Goal: Find specific page/section: Find specific page/section

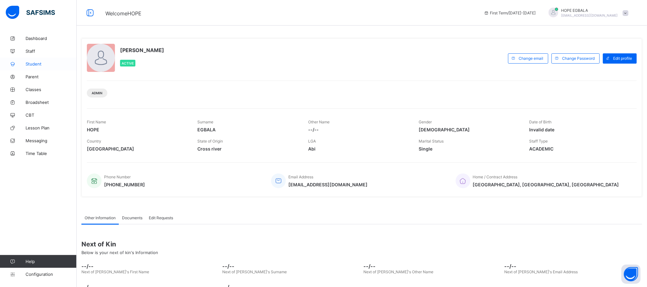
click at [42, 62] on span "Student" at bounding box center [51, 63] width 51 height 5
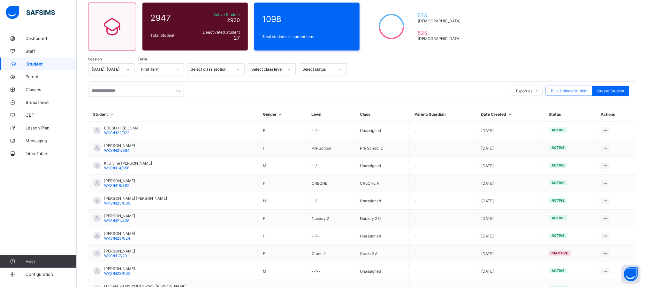
scroll to position [103, 0]
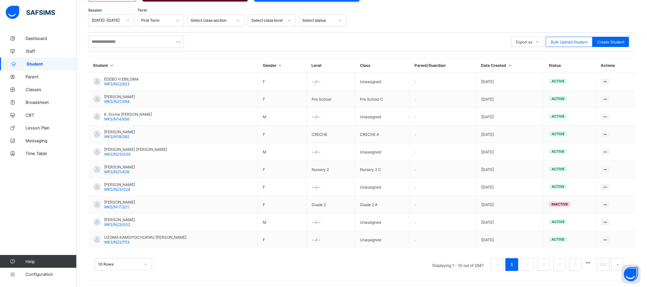
click at [142, 262] on div "10 Rows" at bounding box center [123, 264] width 57 height 12
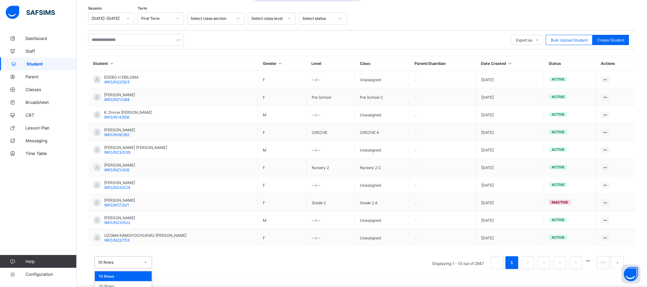
scroll to position [119, 0]
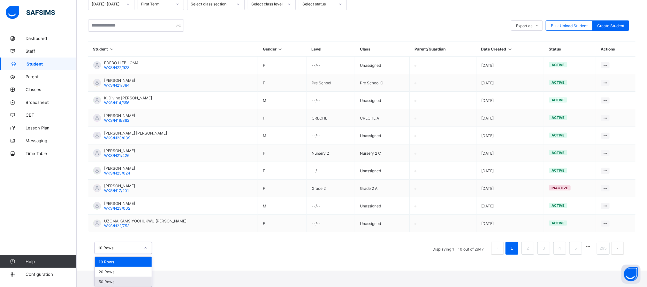
click at [127, 279] on div "50 Rows" at bounding box center [123, 282] width 57 height 10
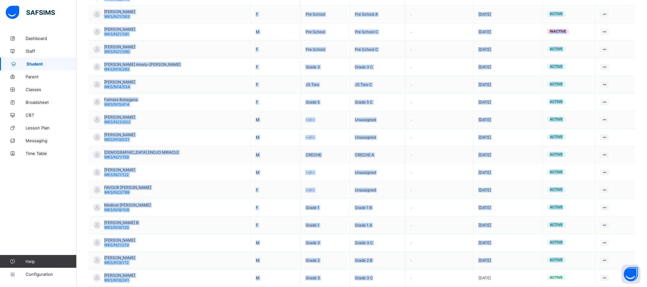
scroll to position [817, 0]
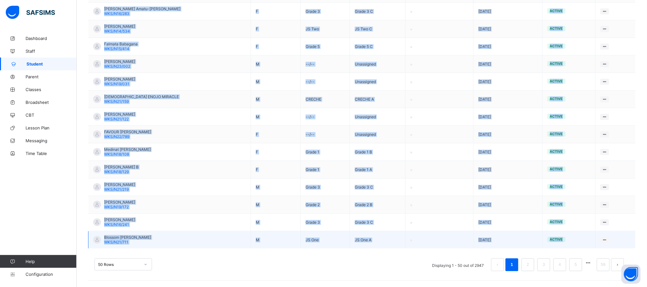
drag, startPoint x: 81, startPoint y: 178, endPoint x: 637, endPoint y: 236, distance: 558.7
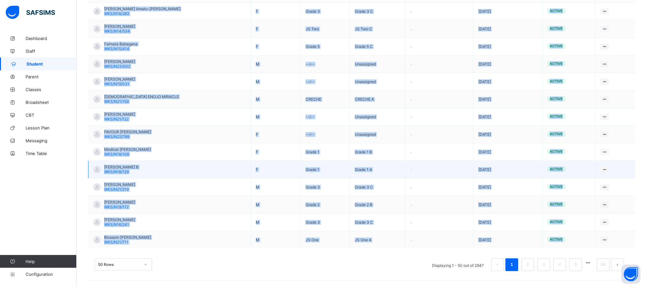
copy table "Student Gender Level Class Parent/Guardian Date Created Status Actions ADEBENA …"
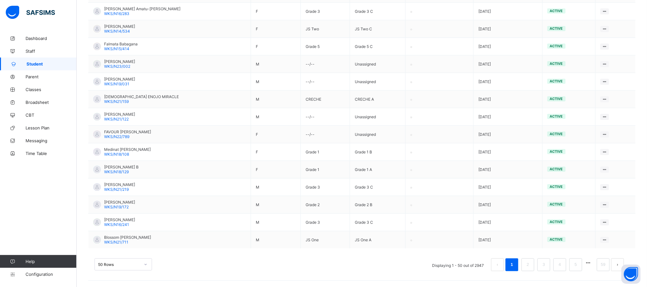
click at [186, 252] on div "50 Rows Displaying 1 - 50 out of 2947 1 2 3 4 5 59" at bounding box center [361, 261] width 547 height 32
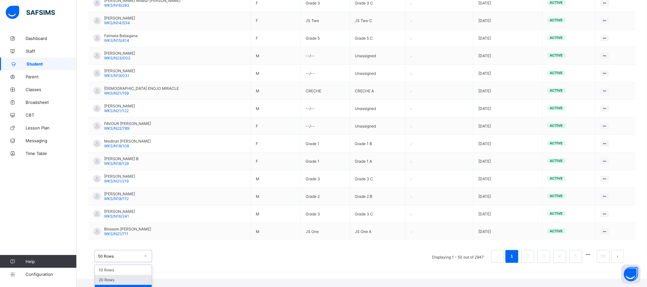
click at [148, 262] on div "option 20 Rows focused, 2 of 3. 3 results available. Use Up and Down to choose …" at bounding box center [123, 256] width 57 height 12
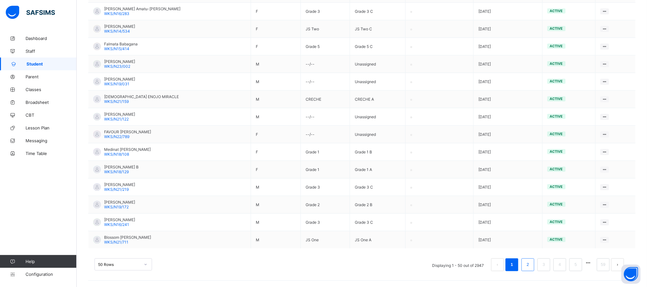
click at [536, 251] on div "50 Rows Displaying 1 - 50 out of 2947 1 2 3 4 5 59" at bounding box center [361, 261] width 547 height 32
click at [531, 262] on link "2" at bounding box center [528, 264] width 6 height 8
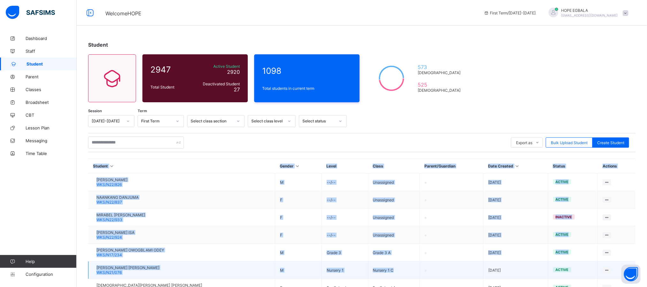
drag, startPoint x: 83, startPoint y: 181, endPoint x: 386, endPoint y: 268, distance: 315.7
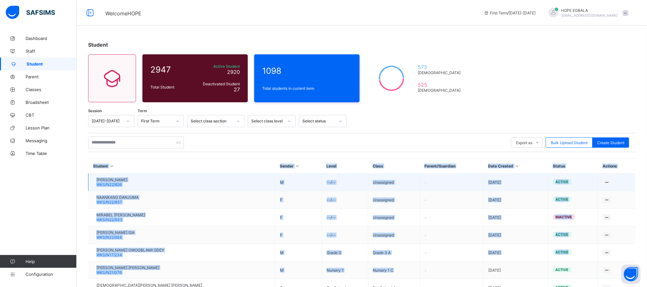
click at [92, 183] on td "[PERSON_NAME] WKS/N22/826" at bounding box center [181, 182] width 187 height 18
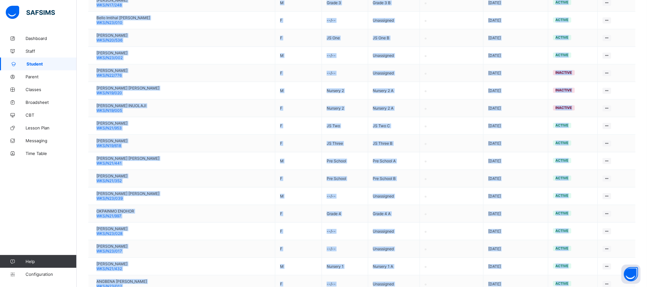
scroll to position [815, 0]
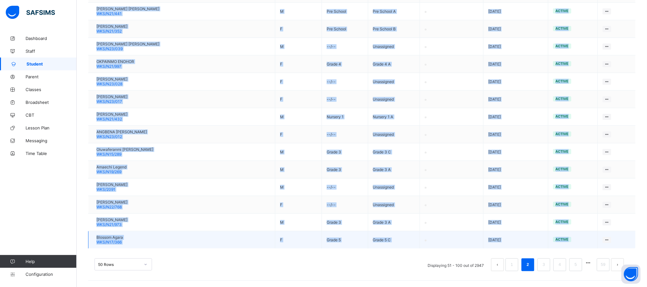
drag, startPoint x: 81, startPoint y: 179, endPoint x: 625, endPoint y: 238, distance: 546.7
copy table "Student Gender Level Class Parent/Guardian Date Created Status Actions [PERSON_…"
click at [547, 264] on link "3" at bounding box center [544, 264] width 6 height 8
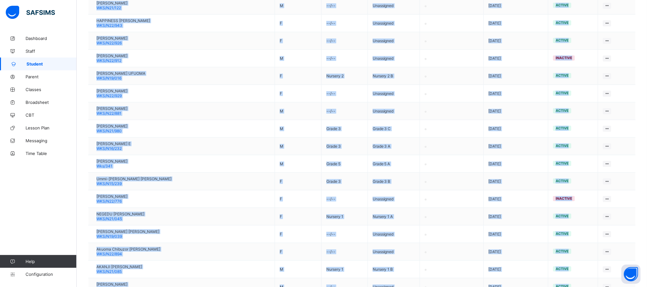
scroll to position [813, 0]
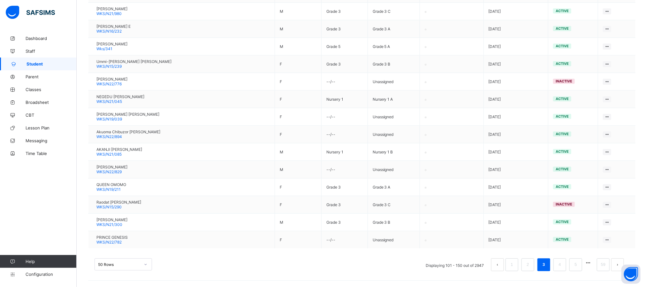
drag, startPoint x: 80, startPoint y: 181, endPoint x: 649, endPoint y: 234, distance: 571.9
click at [63, 216] on div "Dashboard Staff Student Parent Classes Broadsheet CBT Lesson Plan Messaging Tim…" at bounding box center [38, 156] width 77 height 261
click at [563, 266] on link "4" at bounding box center [560, 264] width 6 height 8
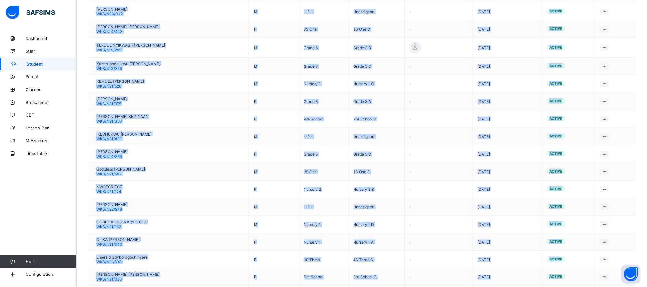
scroll to position [817, 0]
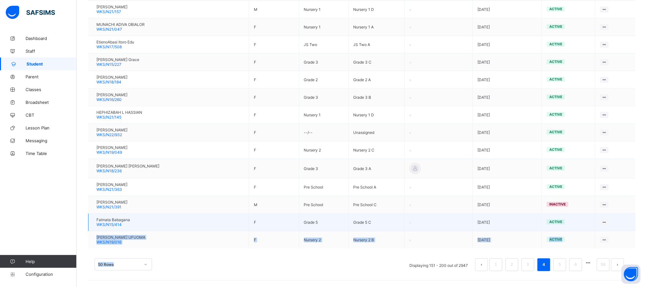
drag, startPoint x: 83, startPoint y: 167, endPoint x: 551, endPoint y: 228, distance: 471.9
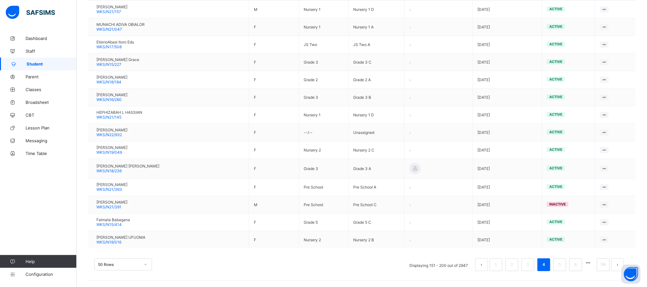
click at [62, 238] on div "Dashboard Staff Student Parent Classes Broadsheet CBT Lesson Plan Messaging Tim…" at bounding box center [38, 156] width 77 height 261
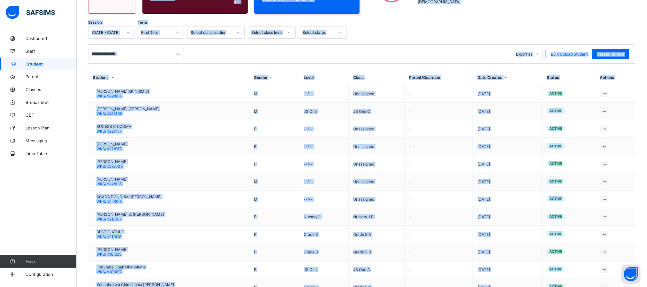
scroll to position [0, 0]
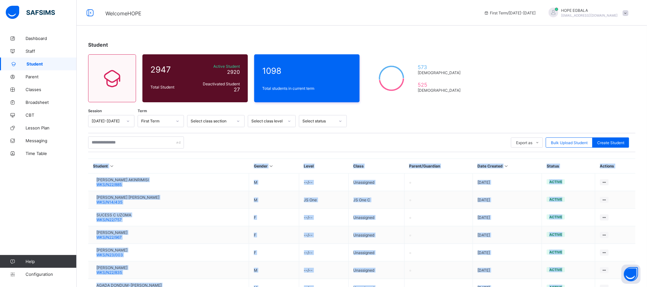
drag, startPoint x: 625, startPoint y: 252, endPoint x: 86, endPoint y: 165, distance: 545.5
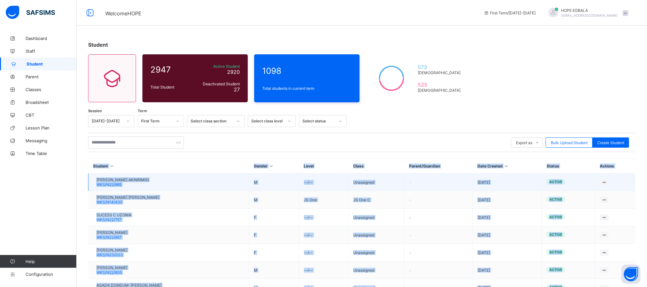
copy div "Student Gender Level Class Parent/Guardian Date Created Status Actions [PERSON_…"
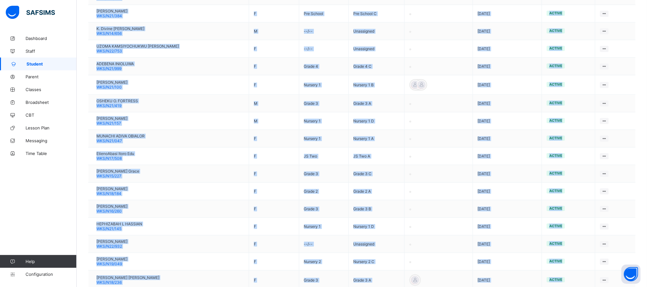
scroll to position [817, 0]
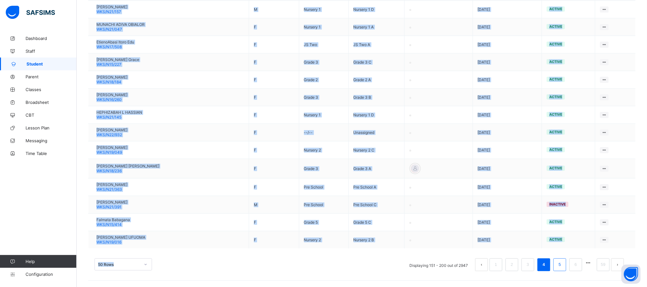
click at [563, 266] on link "5" at bounding box center [560, 264] width 6 height 8
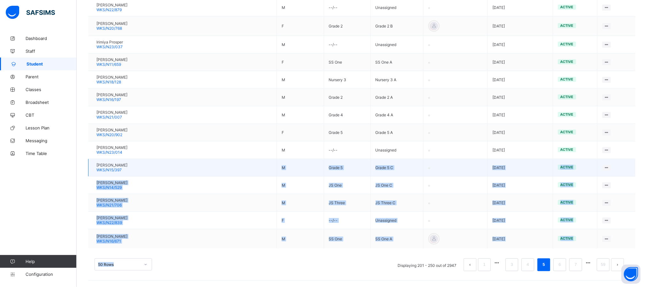
drag, startPoint x: 83, startPoint y: 167, endPoint x: 165, endPoint y: 170, distance: 82.4
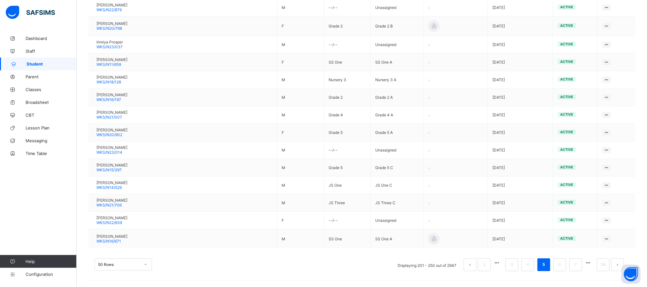
click at [59, 231] on div "Dashboard Staff Student Parent Classes Broadsheet CBT Lesson Plan Messaging Tim…" at bounding box center [38, 156] width 77 height 261
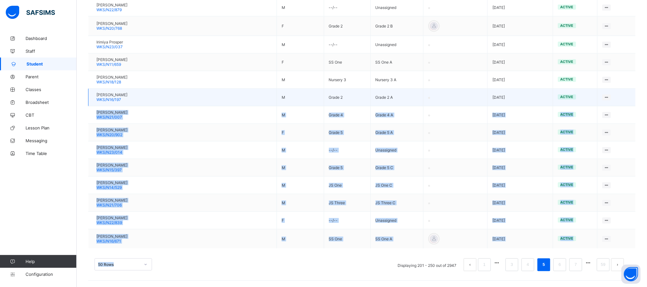
drag, startPoint x: 613, startPoint y: 253, endPoint x: 578, endPoint y: 99, distance: 158.1
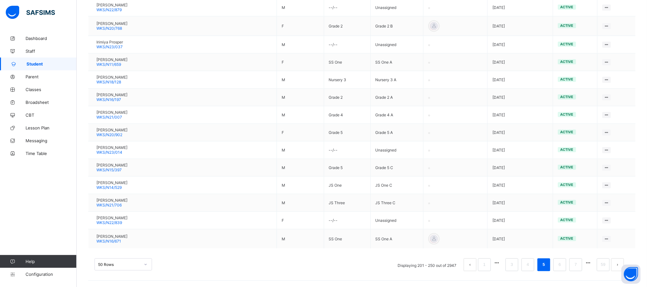
click at [44, 202] on div "Dashboard Staff Student Parent Classes Broadsheet CBT Lesson Plan Messaging Tim…" at bounding box center [38, 156] width 77 height 261
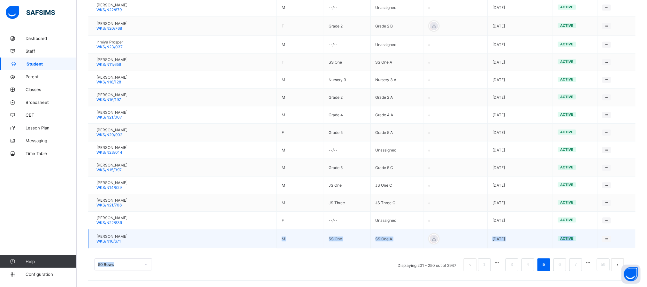
drag, startPoint x: 82, startPoint y: 168, endPoint x: 199, endPoint y: 232, distance: 134.1
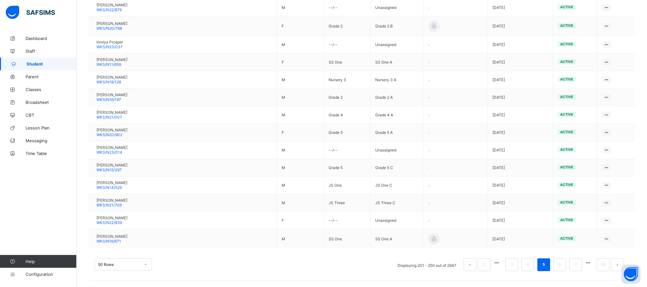
click at [63, 233] on div "Dashboard Staff Student Parent Classes Broadsheet CBT Lesson Plan Messaging Tim…" at bounding box center [38, 156] width 77 height 261
drag, startPoint x: 85, startPoint y: 166, endPoint x: 162, endPoint y: 246, distance: 111.4
click at [591, 248] on div "50 Rows Displaying 201 - 250 out of 2947 1 3 4 5 6 7 59" at bounding box center [361, 261] width 547 height 32
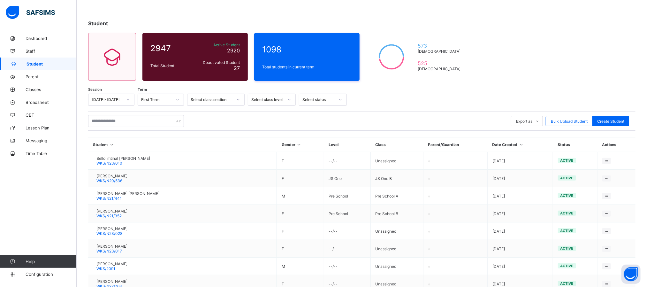
scroll to position [0, 0]
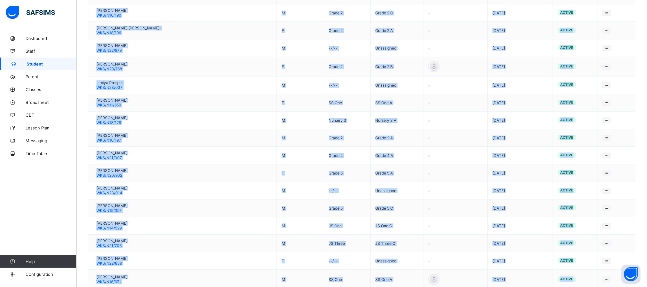
scroll to position [817, 0]
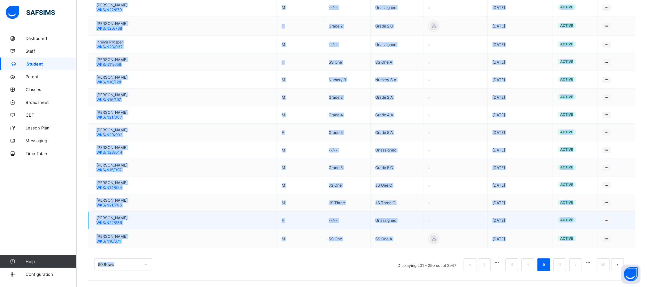
copy div "Student Gender Level Class Parent/Guardian Date Created Status Actions Bello Im…"
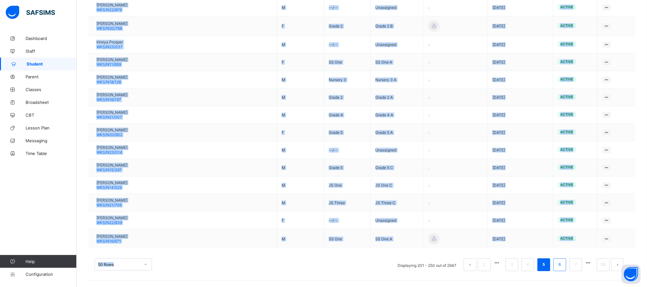
click at [563, 268] on link "6" at bounding box center [560, 264] width 6 height 8
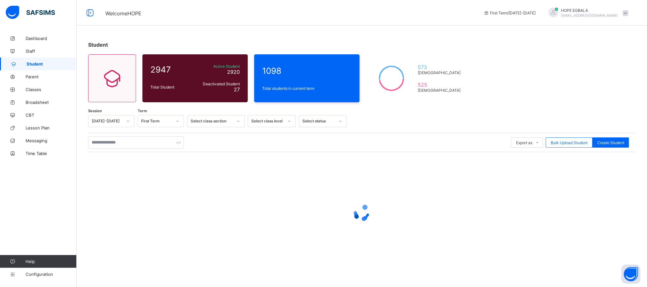
scroll to position [0, 0]
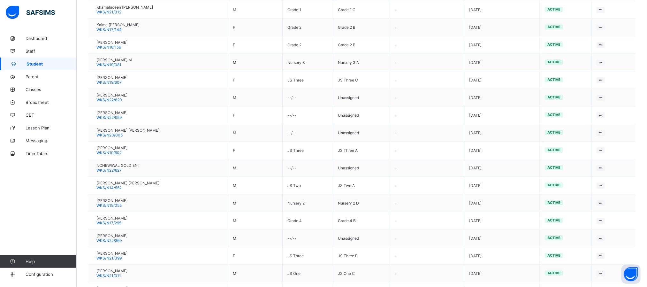
scroll to position [821, 0]
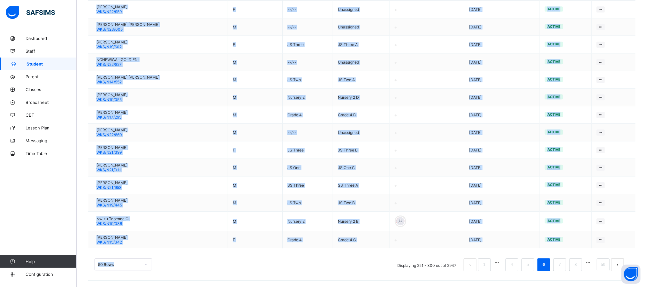
click at [603, 248] on div "50 Rows Displaying 251 - 300 out of 2947 1 4 5 6 7 8 59" at bounding box center [361, 261] width 547 height 32
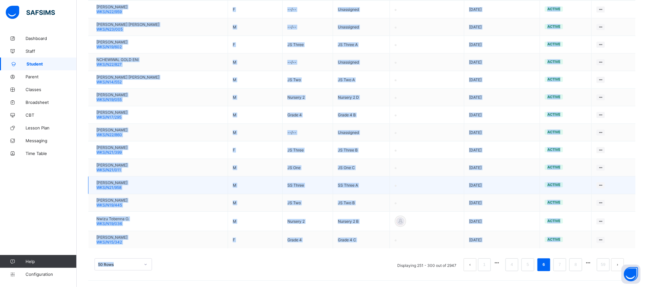
copy div "Student Gender Level Class Parent/Guardian Date Created Status Actions [PERSON_…"
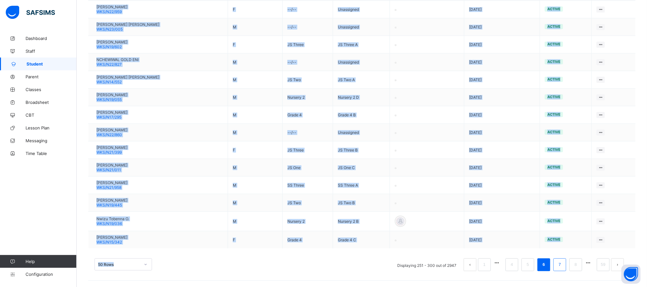
click at [563, 266] on link "7" at bounding box center [560, 264] width 6 height 8
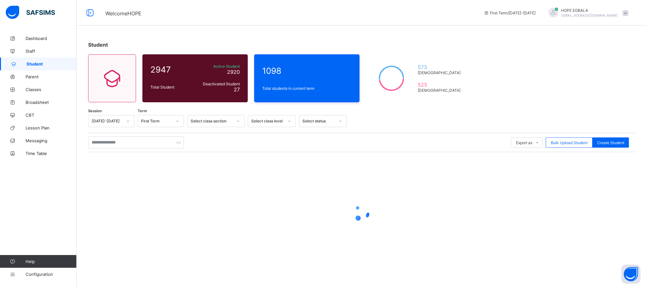
scroll to position [0, 0]
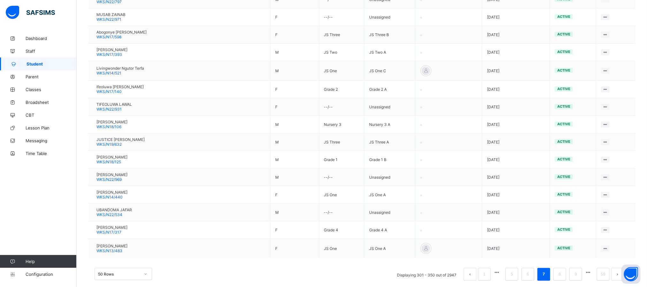
scroll to position [817, 0]
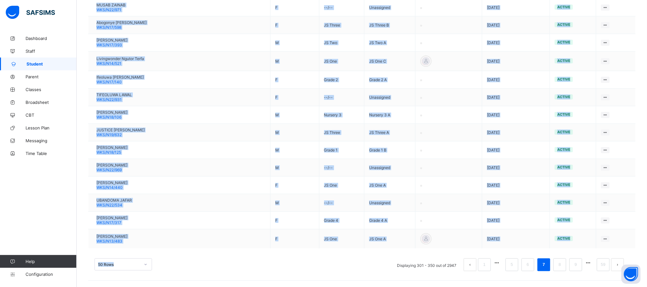
click at [575, 250] on div "50 Rows Displaying 301 - 350 out of 2947 1 5 6 7 8 9 59" at bounding box center [361, 261] width 547 height 32
copy div "Student Gender Level Class Parent/Guardian Date Created Status Actions [PERSON_…"
click at [318, 264] on div "50 Rows Displaying 301 - 350 out of 2947 1 5 6 7 8 9 59" at bounding box center [362, 264] width 535 height 13
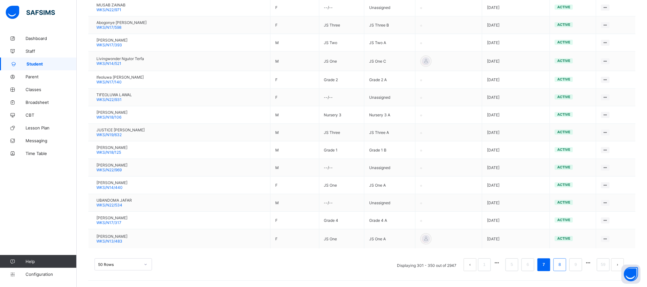
click at [566, 263] on li "8" at bounding box center [559, 264] width 13 height 13
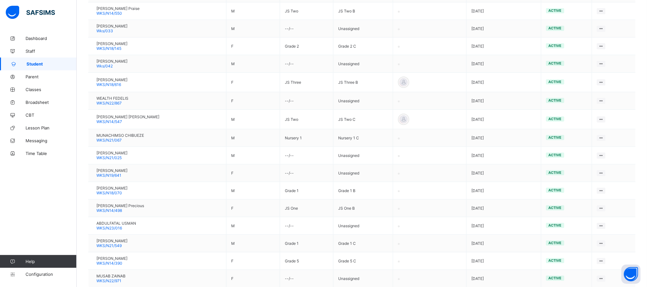
scroll to position [819, 0]
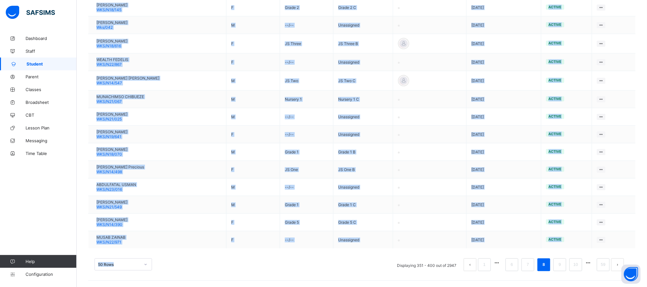
click at [590, 250] on div "50 Rows Displaying 351 - 400 out of 2947 1 6 7 8 9 10 59" at bounding box center [361, 261] width 547 height 32
copy div "Student Gender Level Class Parent/Guardian Date Created Status Actions [PERSON_…"
click at [563, 266] on link "9" at bounding box center [560, 264] width 6 height 8
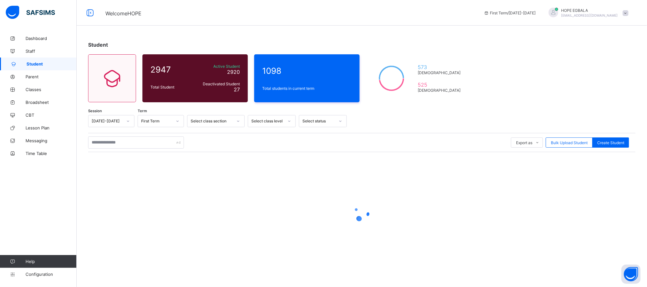
scroll to position [0, 0]
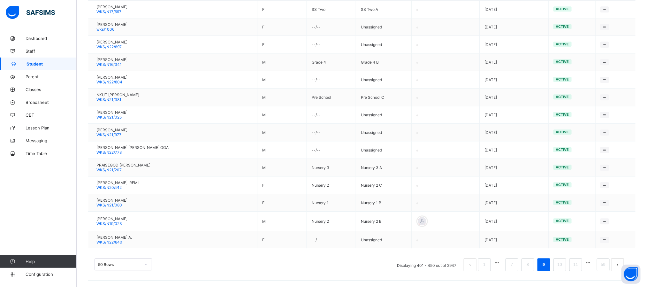
scroll to position [815, 0]
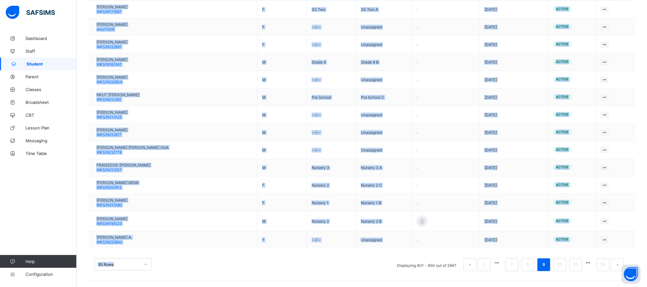
click at [589, 252] on div "50 Rows Displaying 401 - 450 out of 2947 1 7 8 9 10 11 59" at bounding box center [361, 261] width 547 height 32
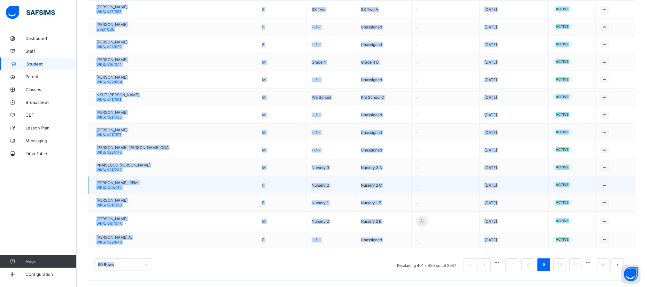
copy div "Student Gender Level Class Parent/Guardian Date Created Status Actions WISDOM […"
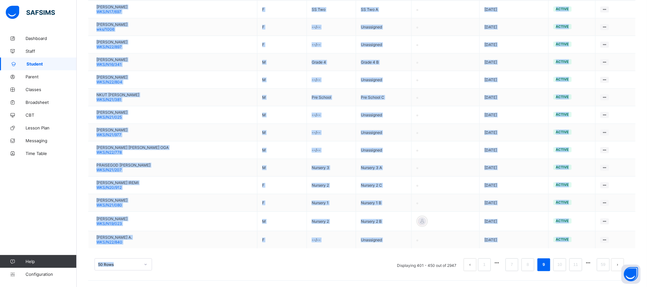
click at [313, 261] on div "50 Rows Displaying 401 - 450 out of 2947 1 7 8 9 10 11 59" at bounding box center [362, 264] width 535 height 13
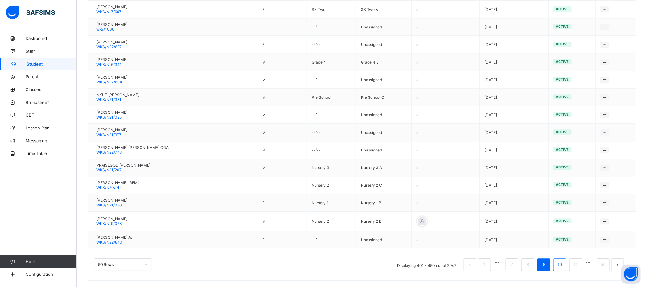
click at [563, 267] on link "10" at bounding box center [560, 264] width 8 height 8
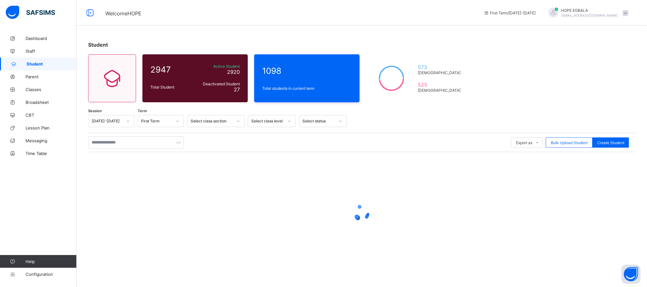
scroll to position [0, 0]
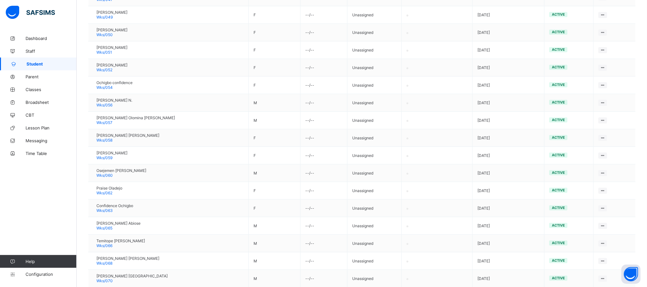
scroll to position [813, 0]
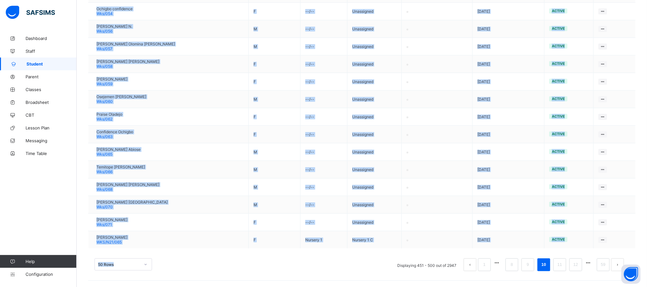
click at [587, 250] on div "50 Rows Displaying 451 - 500 out of 2947 1 8 9 10 11 12 59" at bounding box center [361, 261] width 547 height 32
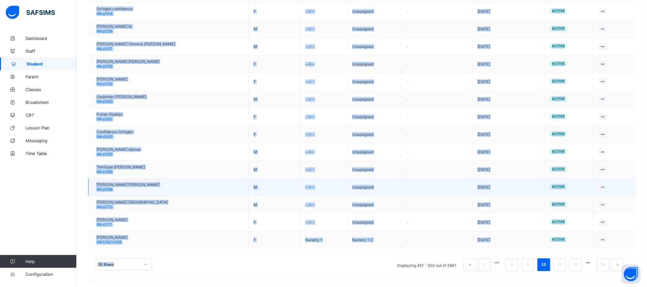
copy div "Student Gender Level Class Parent/Guardian Date Created Status Actions [PERSON_…"
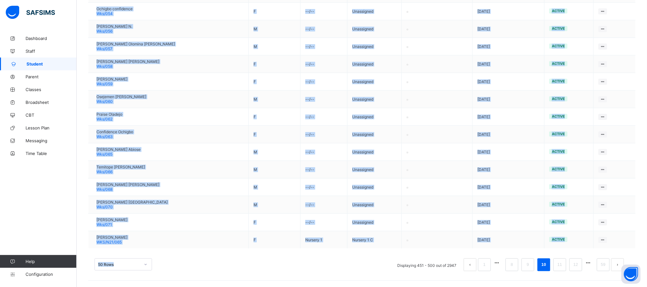
click at [379, 273] on div "50 Rows Displaying 451 - 500 out of 2947 1 8 9 10 11 12 59" at bounding box center [361, 261] width 547 height 32
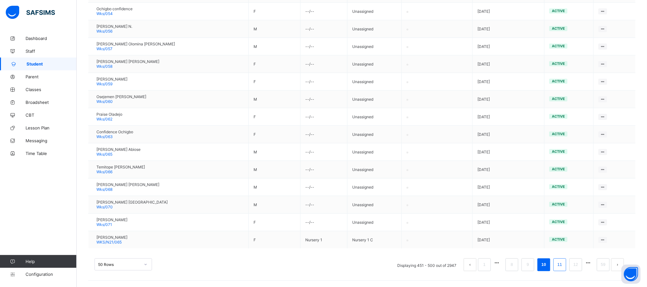
click at [564, 267] on link "11" at bounding box center [560, 264] width 8 height 8
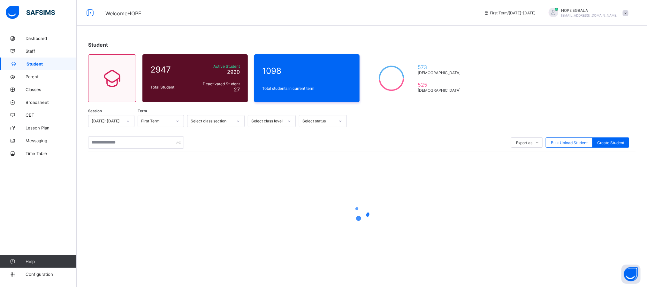
scroll to position [0, 0]
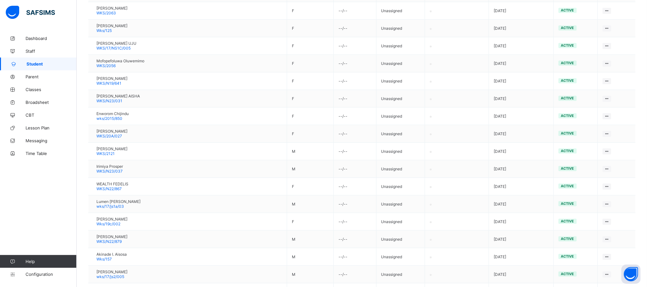
scroll to position [812, 0]
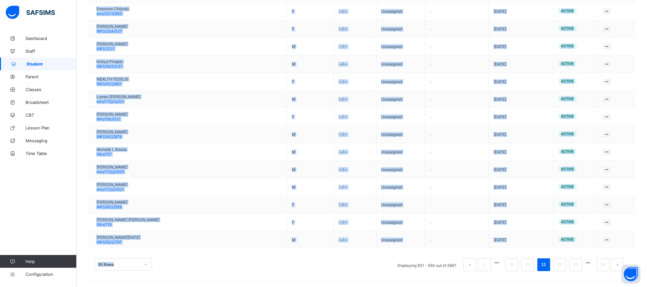
click at [583, 248] on div "50 Rows Displaying 501 - 550 out of 2947 1 9 10 11 12 13 59" at bounding box center [361, 261] width 547 height 32
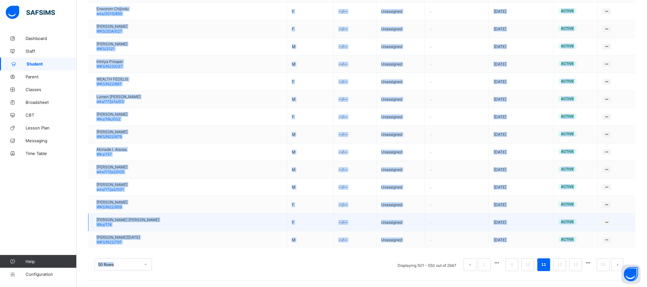
copy div "Student Gender Level Class Parent/Guardian Date Created Status Actions [PERSON_…"
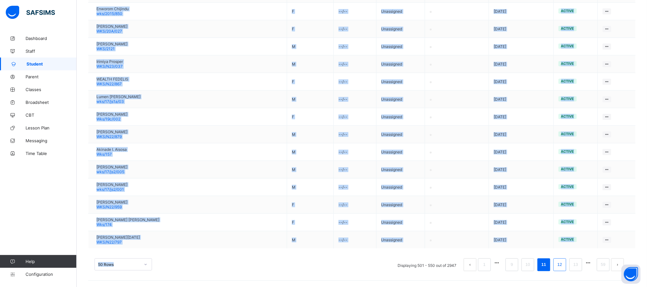
click at [564, 267] on link "12" at bounding box center [560, 264] width 8 height 8
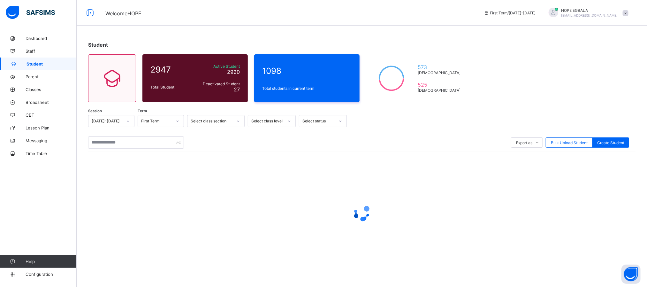
scroll to position [0, 0]
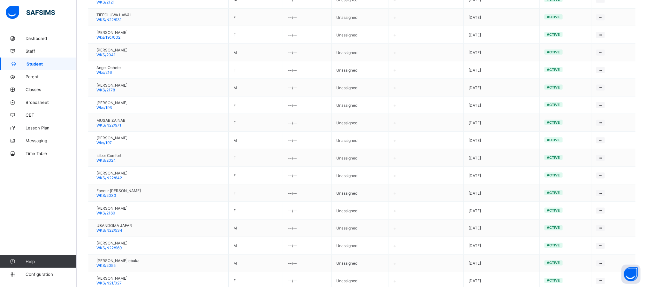
scroll to position [813, 0]
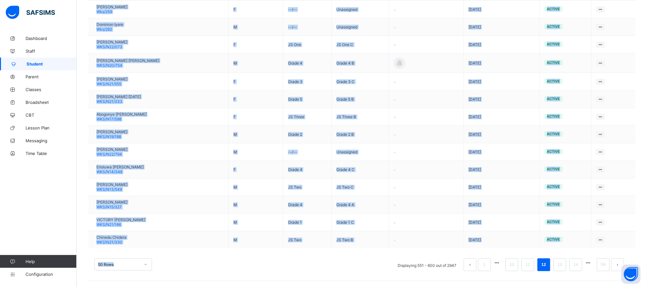
click at [576, 249] on div "50 Rows Displaying 551 - 600 out of 2947 1 10 11 12 13 14 59" at bounding box center [361, 261] width 547 height 32
click at [564, 266] on link "13" at bounding box center [560, 264] width 8 height 8
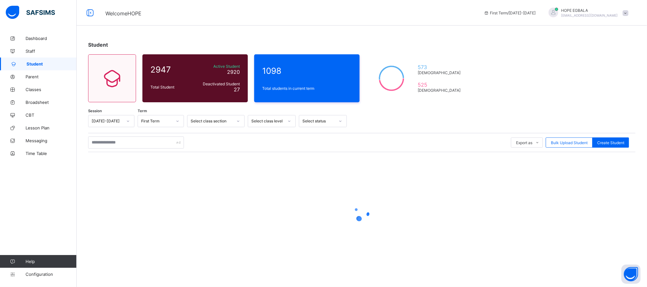
scroll to position [0, 0]
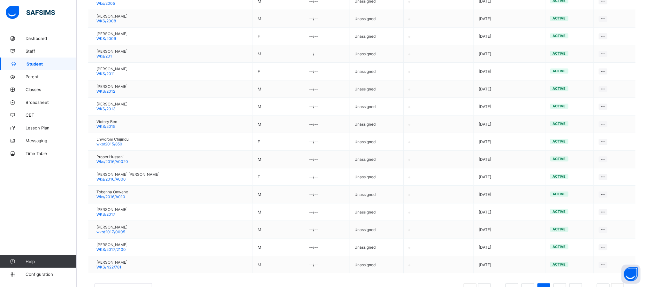
scroll to position [813, 0]
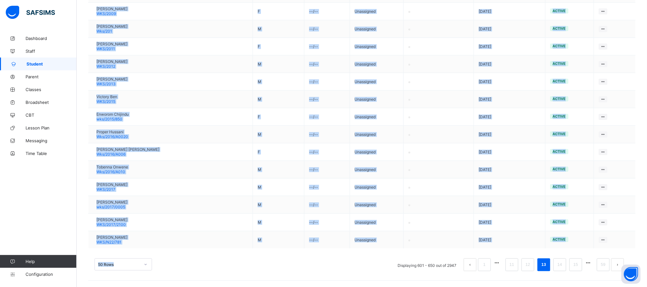
click at [565, 250] on div "50 Rows Displaying 601 - 650 out of 2947 1 11 12 13 14 15 59" at bounding box center [361, 261] width 547 height 32
click at [564, 267] on link "14" at bounding box center [560, 264] width 8 height 8
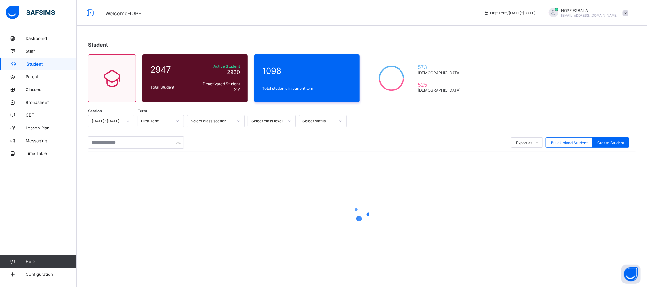
scroll to position [0, 0]
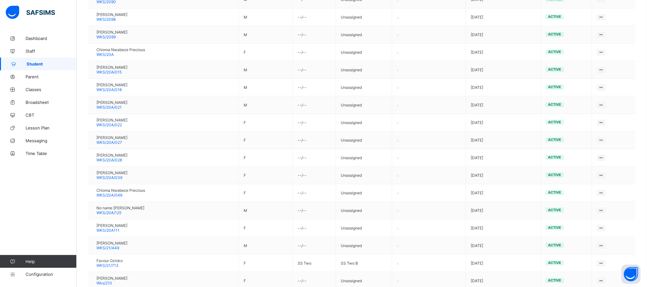
scroll to position [815, 0]
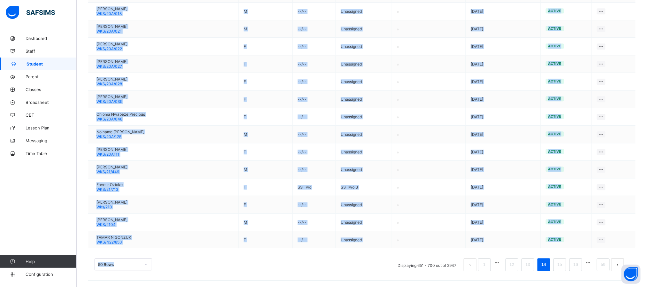
click at [577, 250] on div "50 Rows Displaying 651 - 700 out of 2947 1 12 13 14 15 16 59" at bounding box center [361, 261] width 547 height 32
click at [564, 268] on link "15" at bounding box center [560, 264] width 8 height 8
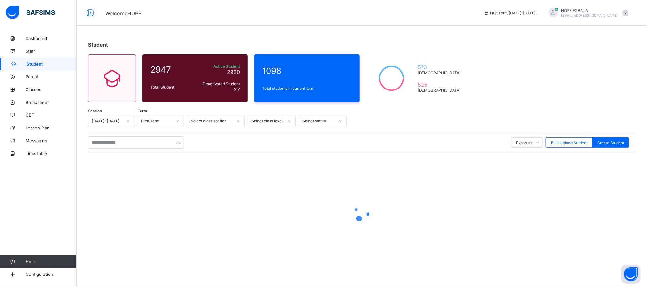
scroll to position [0, 0]
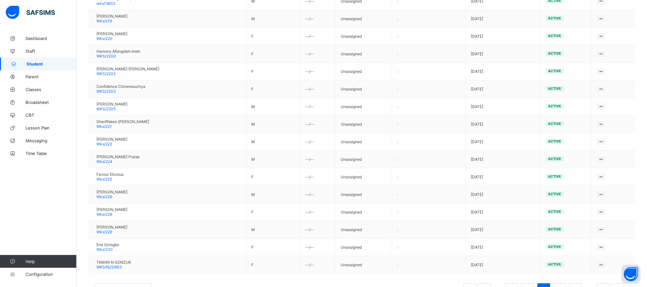
scroll to position [813, 0]
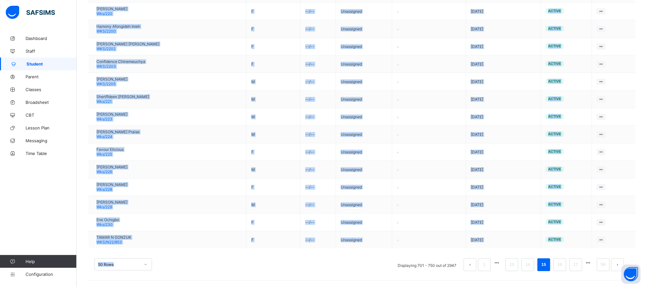
click at [572, 251] on div "50 Rows Displaying 701 - 750 out of 2947 1 13 14 15 16 17 59" at bounding box center [361, 261] width 547 height 32
click at [566, 267] on li "16" at bounding box center [559, 264] width 13 height 13
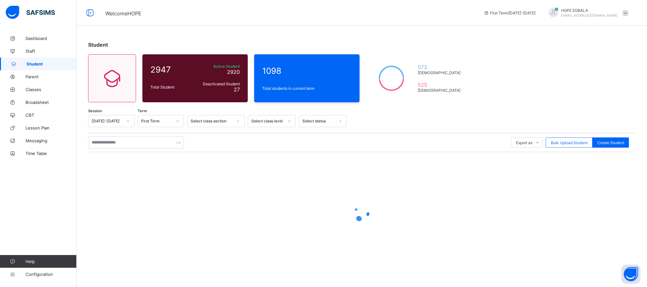
scroll to position [0, 0]
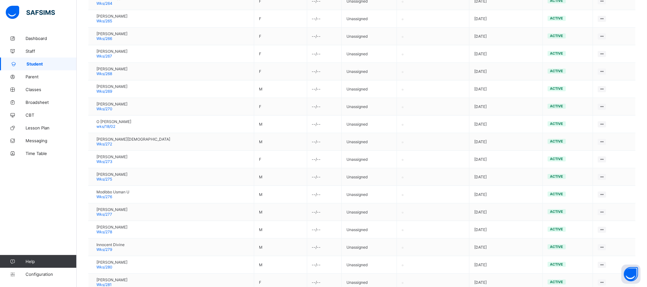
scroll to position [812, 0]
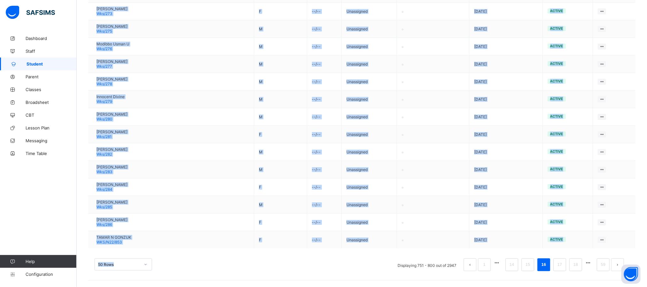
click at [575, 250] on div "50 Rows Displaying 751 - 800 out of 2947 1 14 15 16 17 18 59" at bounding box center [361, 261] width 547 height 32
click at [564, 263] on link "17" at bounding box center [560, 264] width 8 height 8
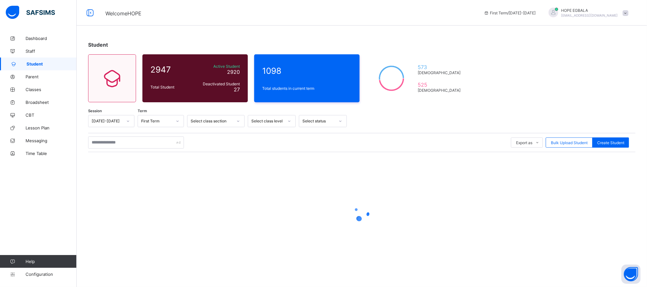
scroll to position [0, 0]
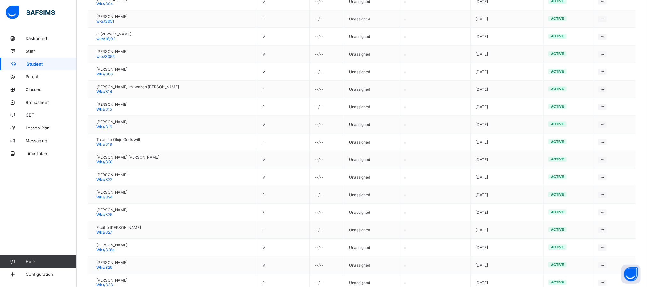
scroll to position [813, 0]
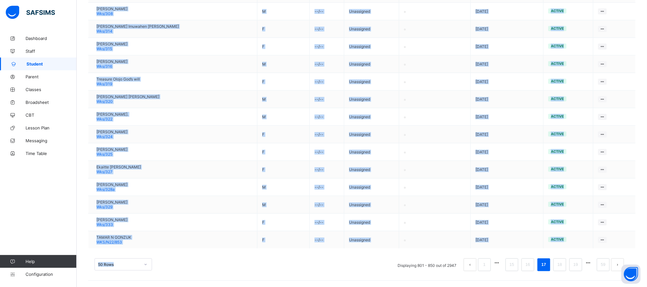
click at [580, 251] on div "50 Rows Displaying 801 - 850 out of 2947 1 15 16 17 18 19 59" at bounding box center [361, 261] width 547 height 32
click at [299, 271] on div "50 Rows Displaying 801 - 850 out of 2947 1 15 16 17 18 19 59" at bounding box center [362, 264] width 535 height 13
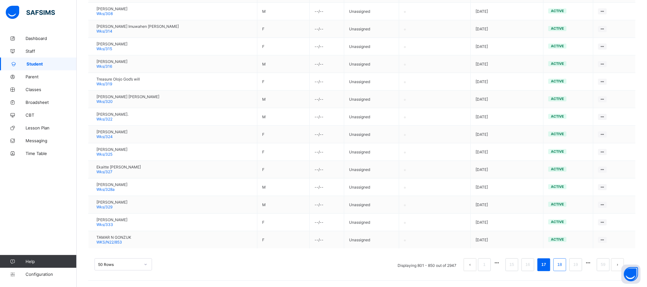
click at [561, 266] on li "18" at bounding box center [559, 264] width 13 height 13
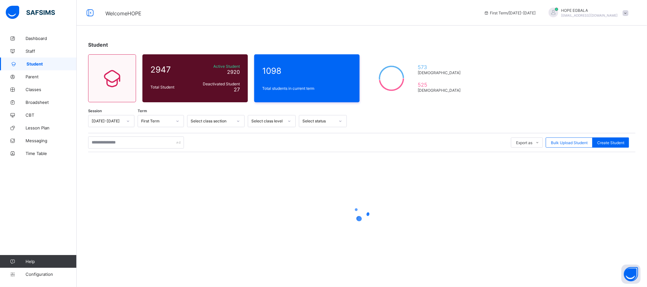
scroll to position [0, 0]
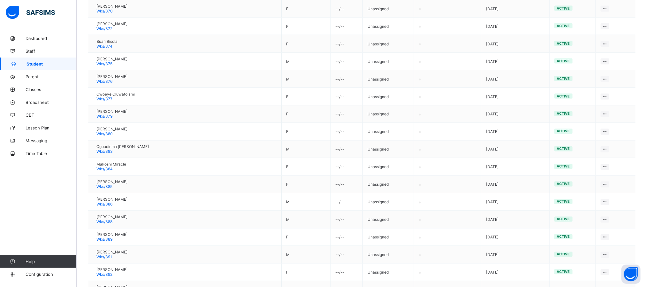
scroll to position [812, 0]
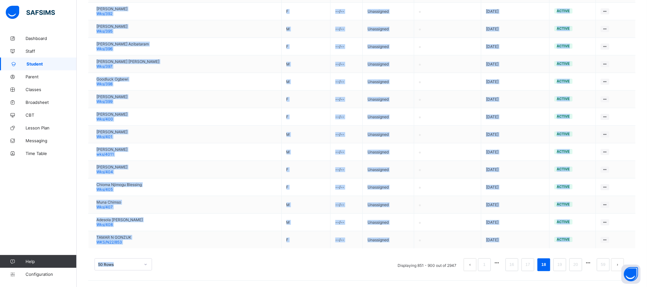
click at [570, 246] on div "50 Rows Displaying 851 - 900 out of 2947 1 16 17 18 19 20 59" at bounding box center [361, 261] width 547 height 32
click at [564, 264] on link "19" at bounding box center [560, 264] width 8 height 8
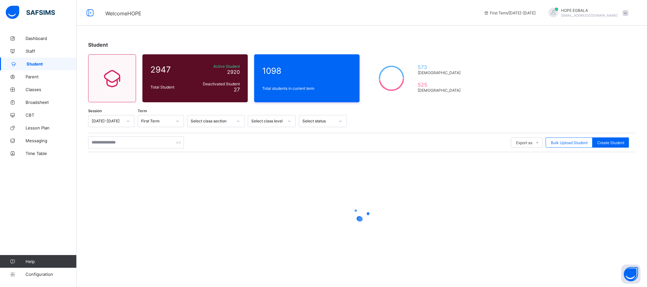
scroll to position [0, 0]
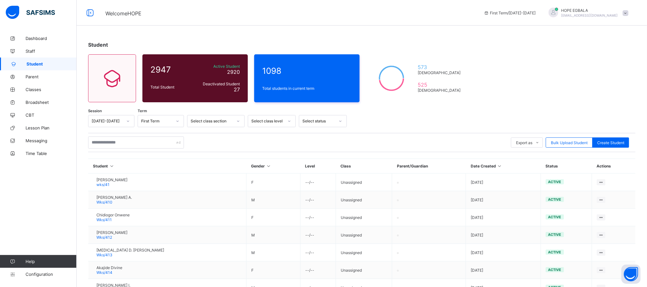
click at [90, 168] on th "Student" at bounding box center [167, 166] width 158 height 15
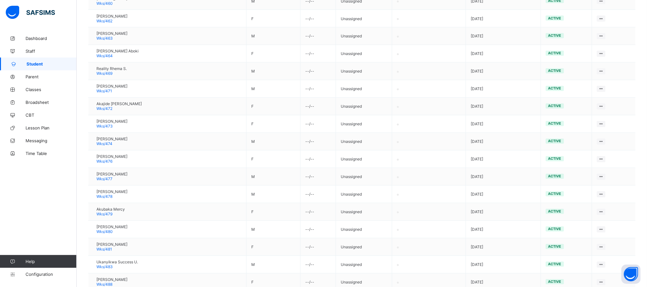
scroll to position [812, 0]
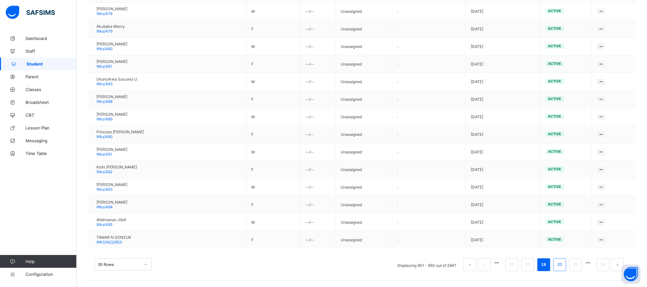
click at [564, 264] on link "20" at bounding box center [560, 264] width 8 height 8
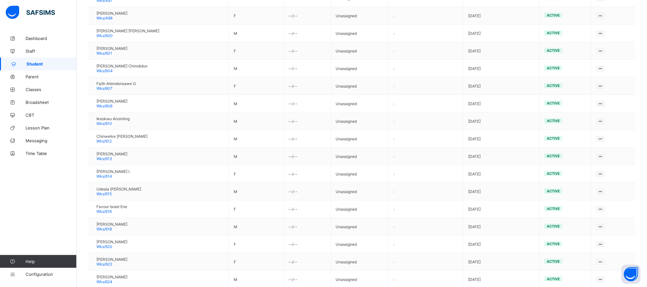
scroll to position [188, 0]
